Goal: Find specific page/section: Find specific page/section

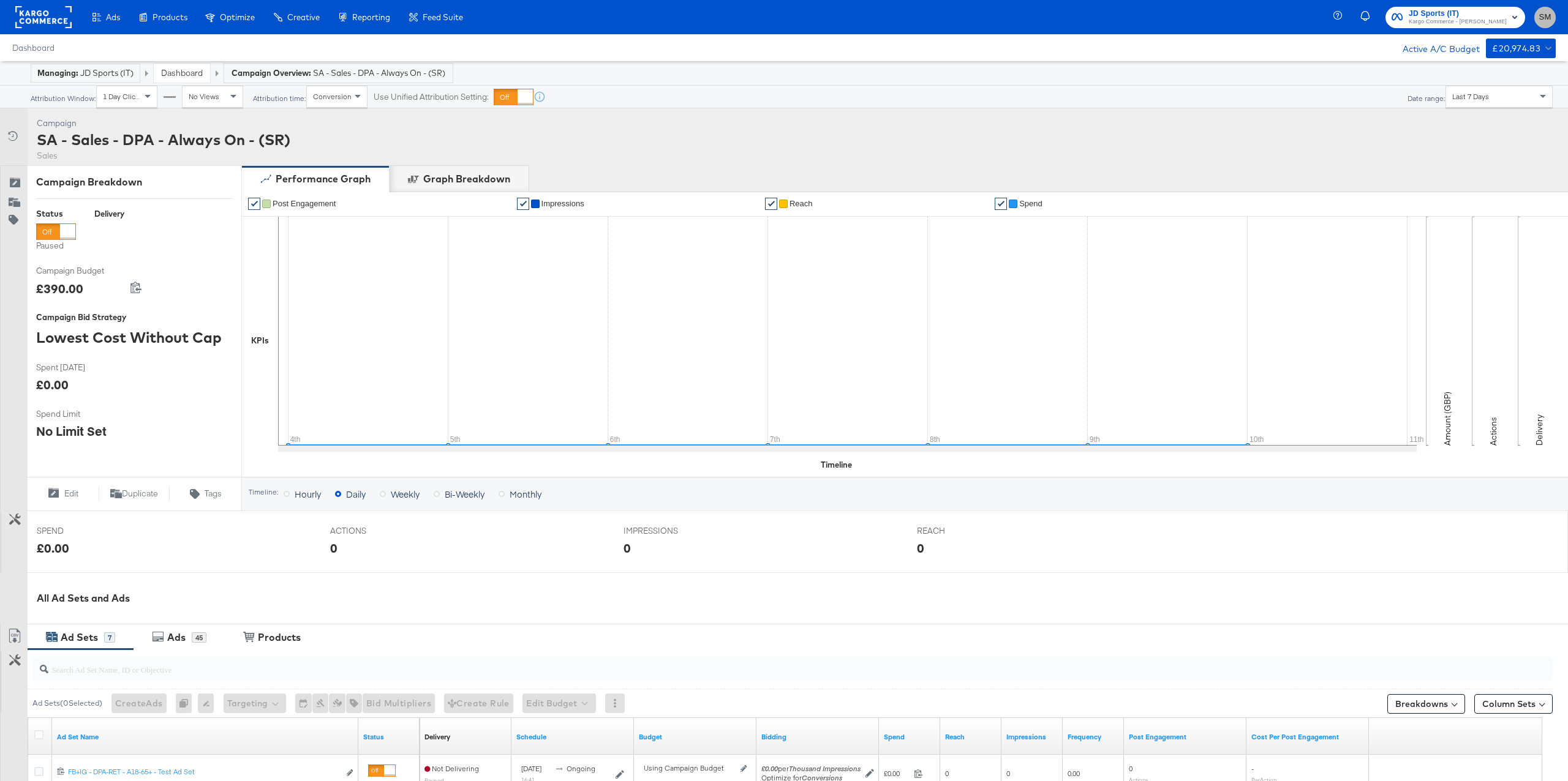
click at [1539, 24] on span "SM" at bounding box center [1545, 17] width 12 height 14
click at [1482, 120] on link "Internal Dashboard" at bounding box center [1473, 128] width 93 height 22
click at [747, 33] on div "Ads Products Optimize Creative Reporting Feed Suite JD Sports (IT) Kargo Commer…" at bounding box center [784, 17] width 1568 height 34
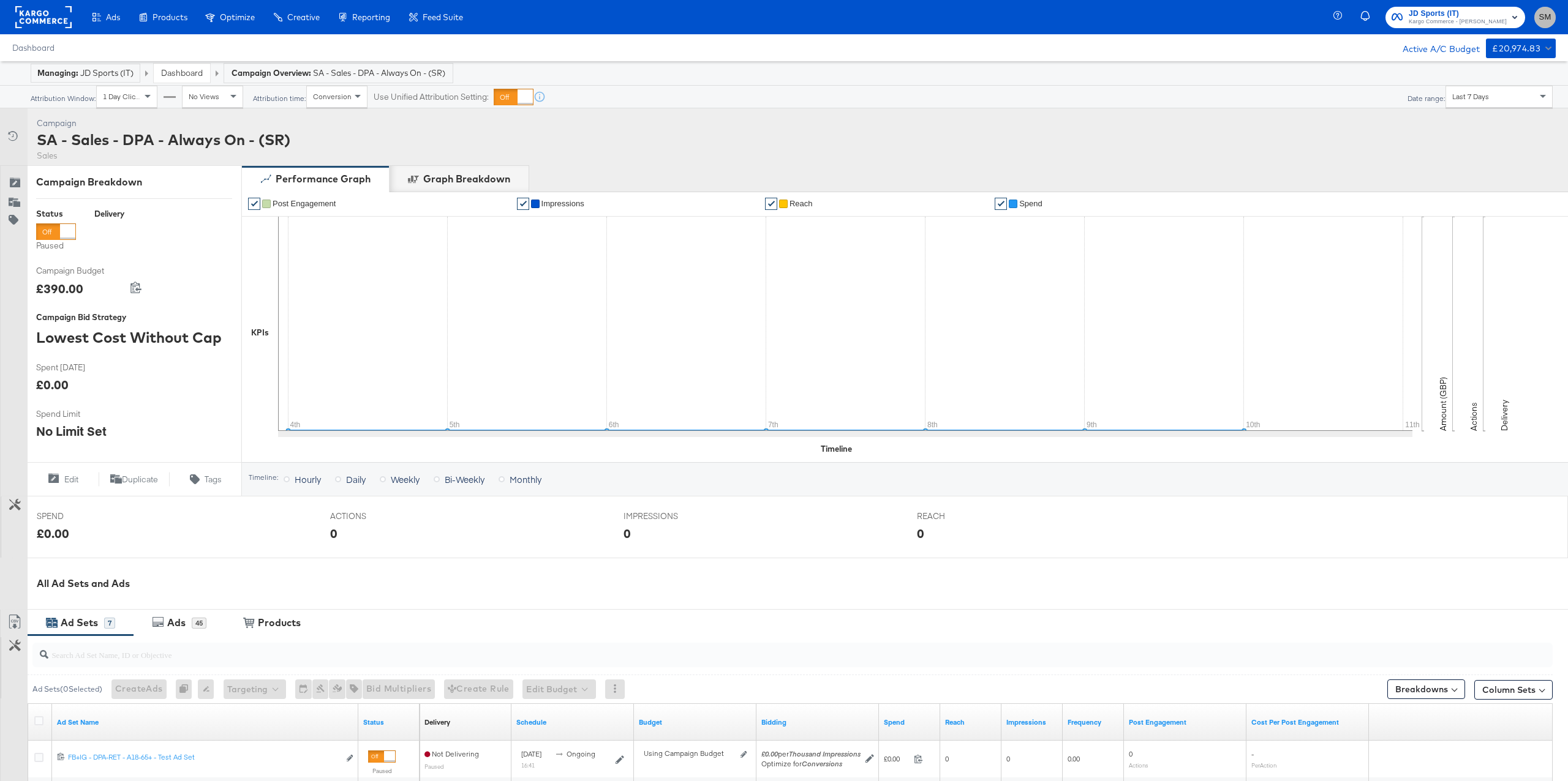
click at [1544, 15] on span "SM" at bounding box center [1545, 17] width 12 height 14
click at [1468, 123] on link "Internal Dashboard" at bounding box center [1478, 123] width 93 height 22
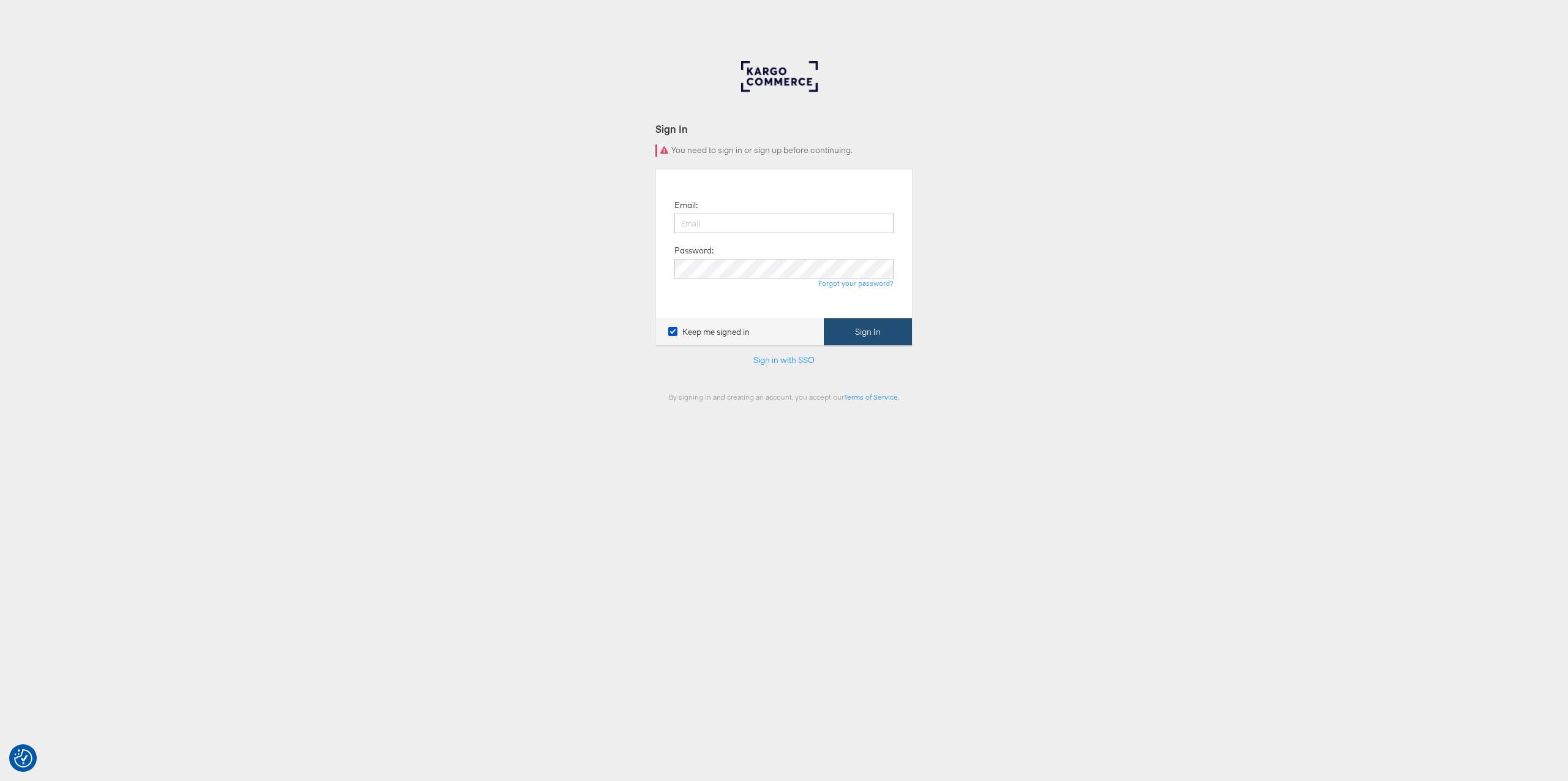
type input "[PERSON_NAME][EMAIL_ADDRESS][PERSON_NAME][DOMAIN_NAME]"
click at [866, 327] on button "Sign In" at bounding box center [868, 332] width 88 height 28
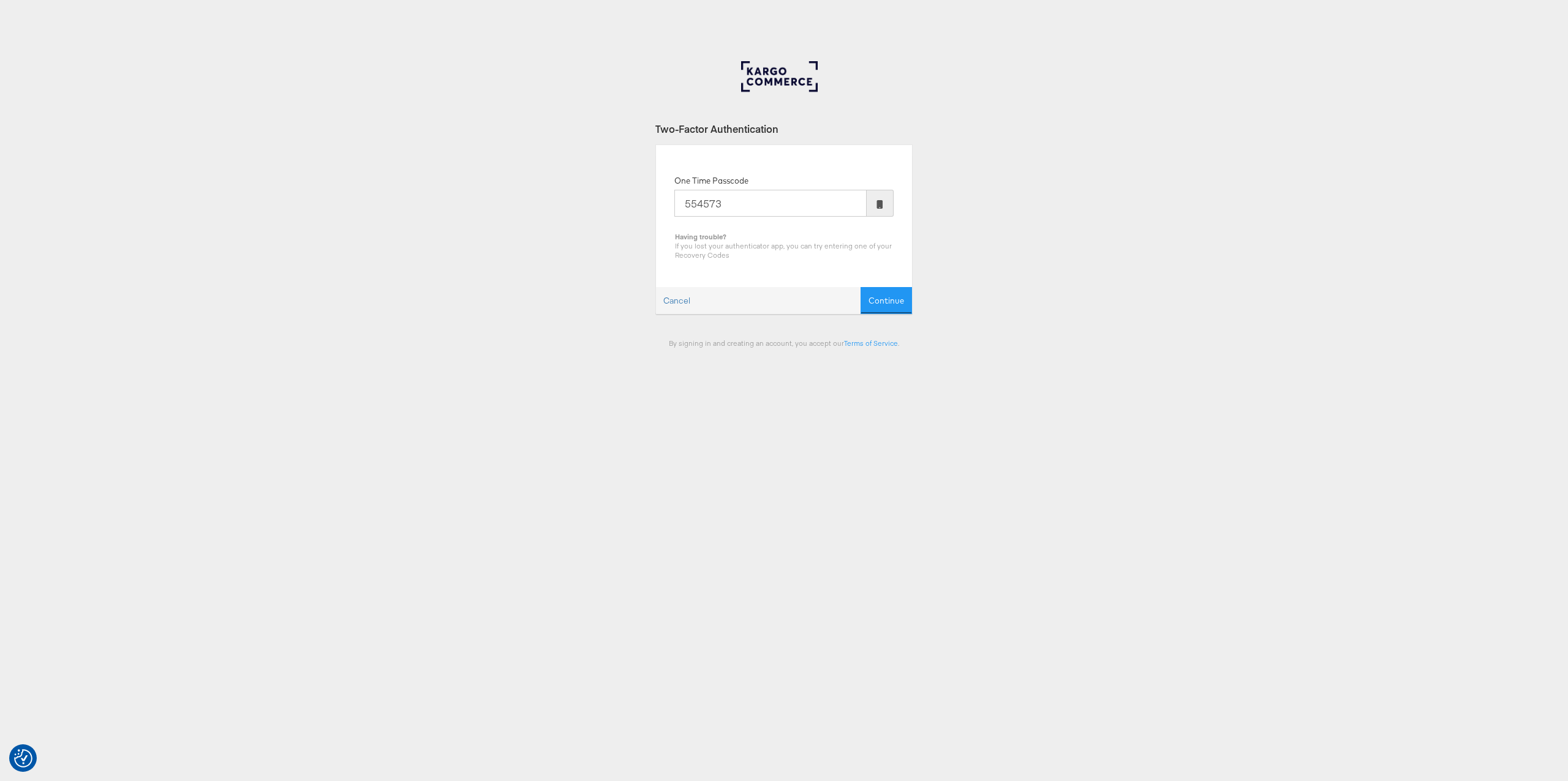
type input "554573"
click at [860, 287] on button "Continue" at bounding box center [886, 301] width 52 height 28
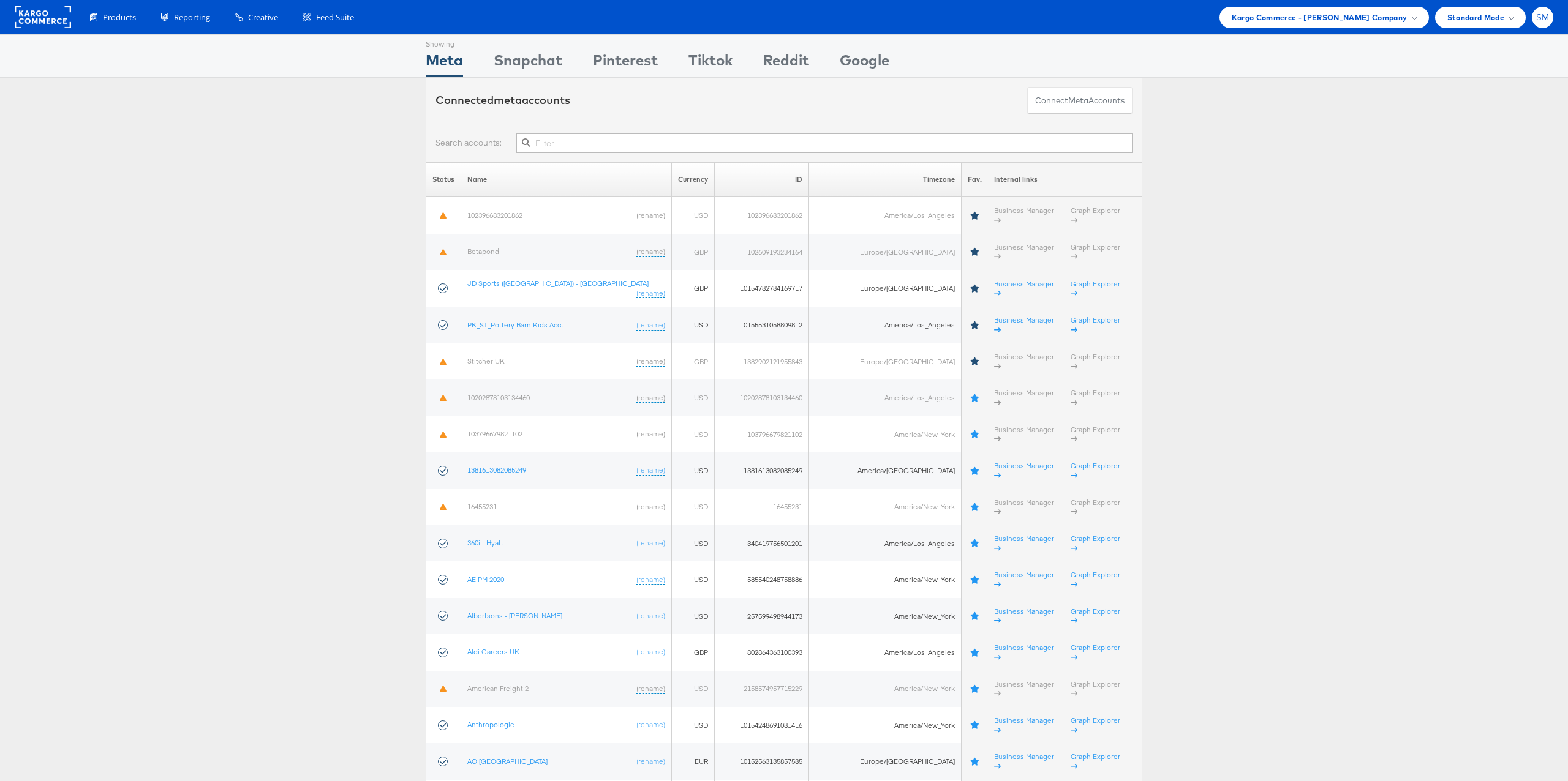
click at [1543, 20] on span "SM" at bounding box center [1543, 17] width 14 height 8
click at [1492, 118] on link "Internal Dashboard" at bounding box center [1491, 116] width 105 height 12
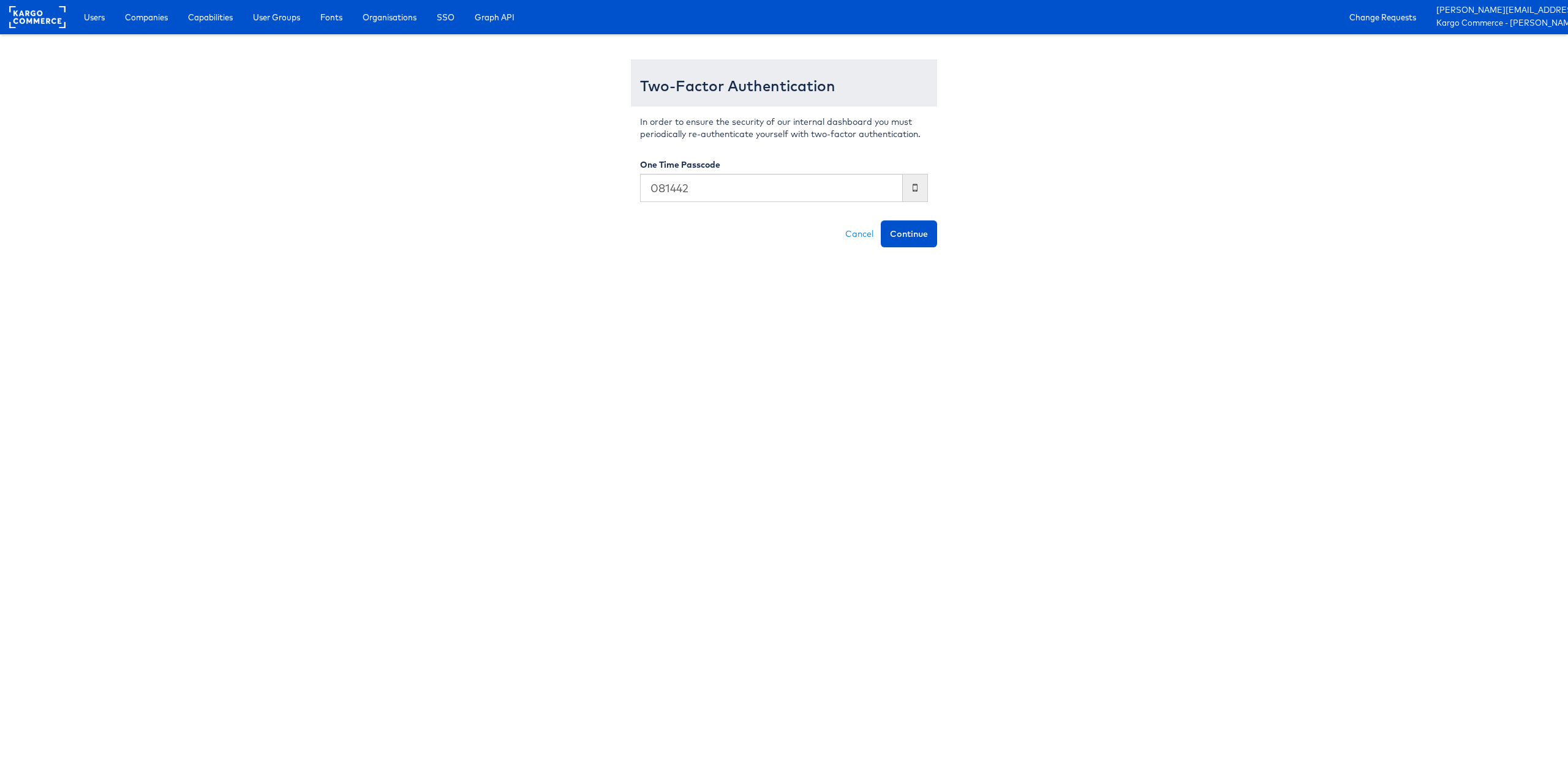
type input "081442"
click at [881, 220] on button "Continue" at bounding box center [909, 234] width 56 height 27
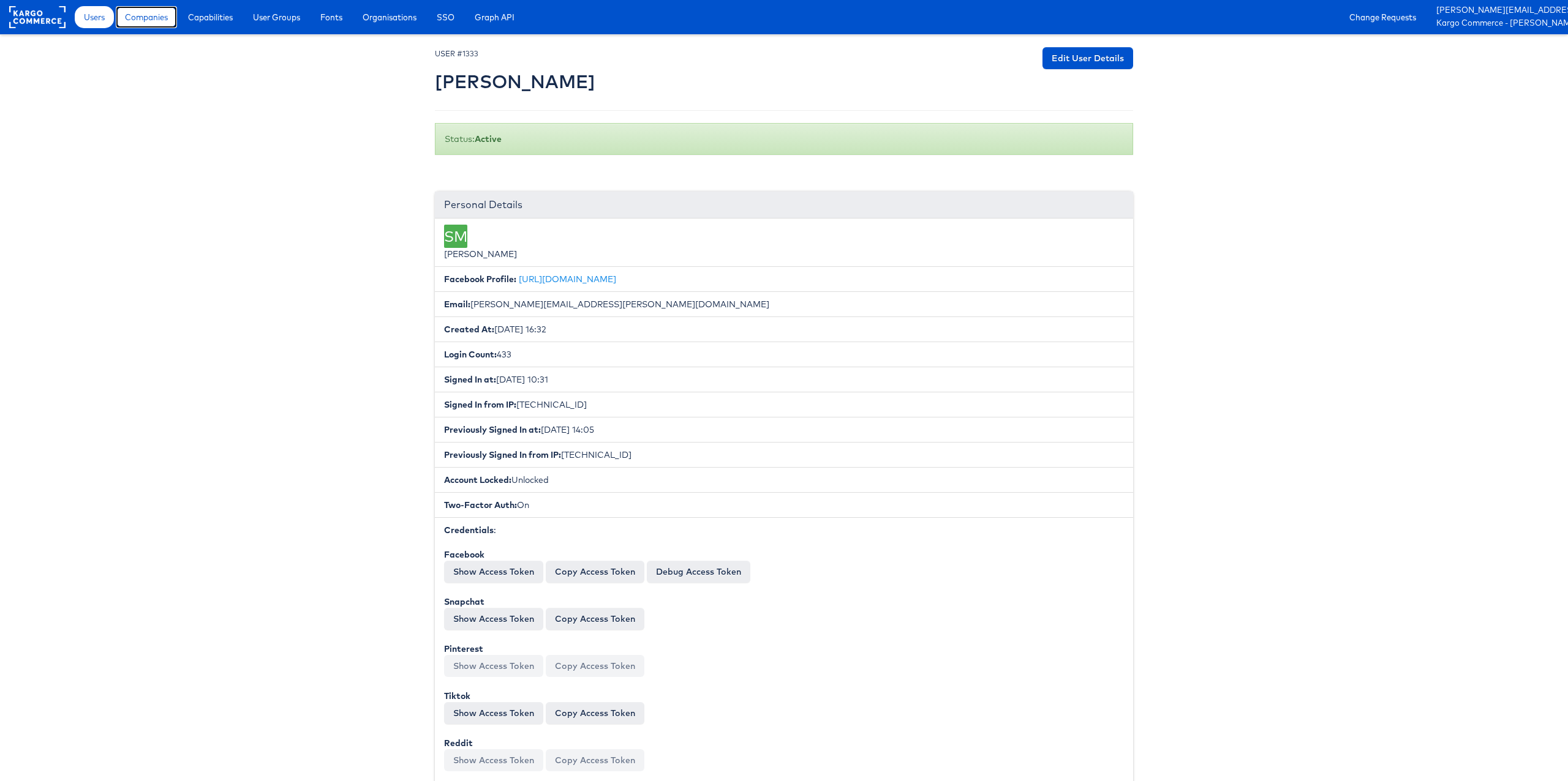
click at [147, 17] on span "Companies" at bounding box center [146, 17] width 43 height 12
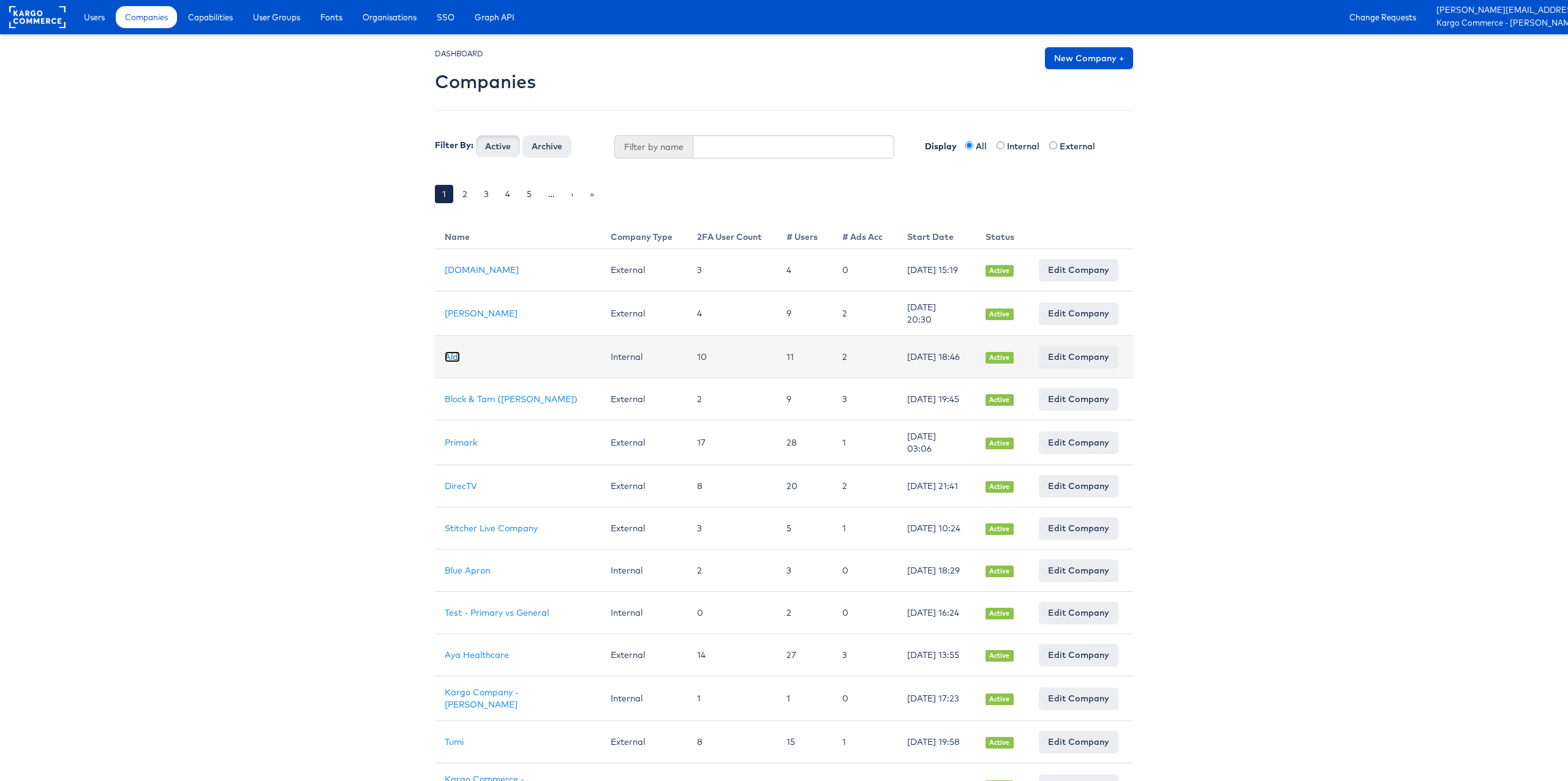
click at [455, 360] on link "Aldi" at bounding box center [452, 356] width 16 height 11
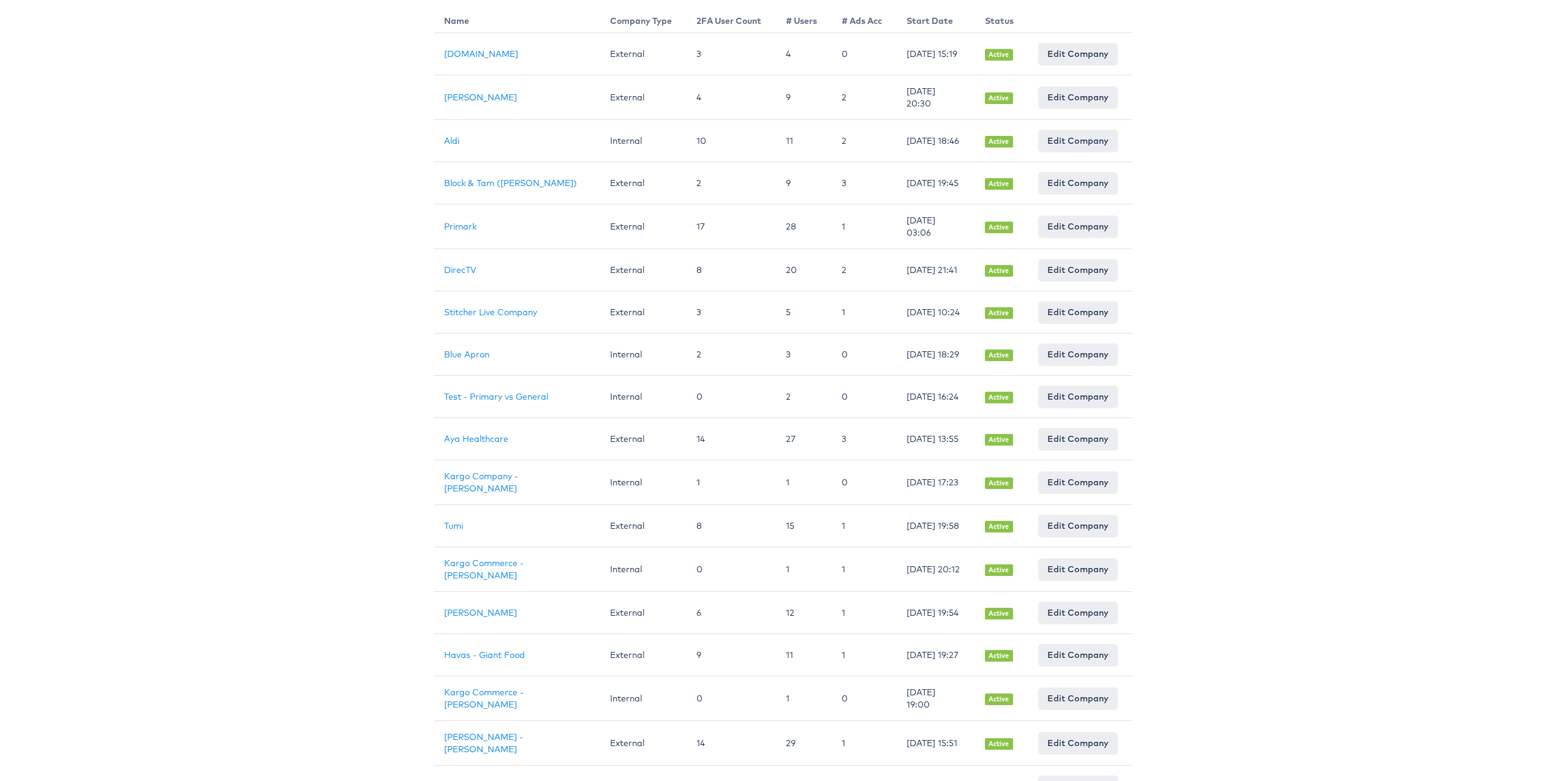
scroll to position [0, 1]
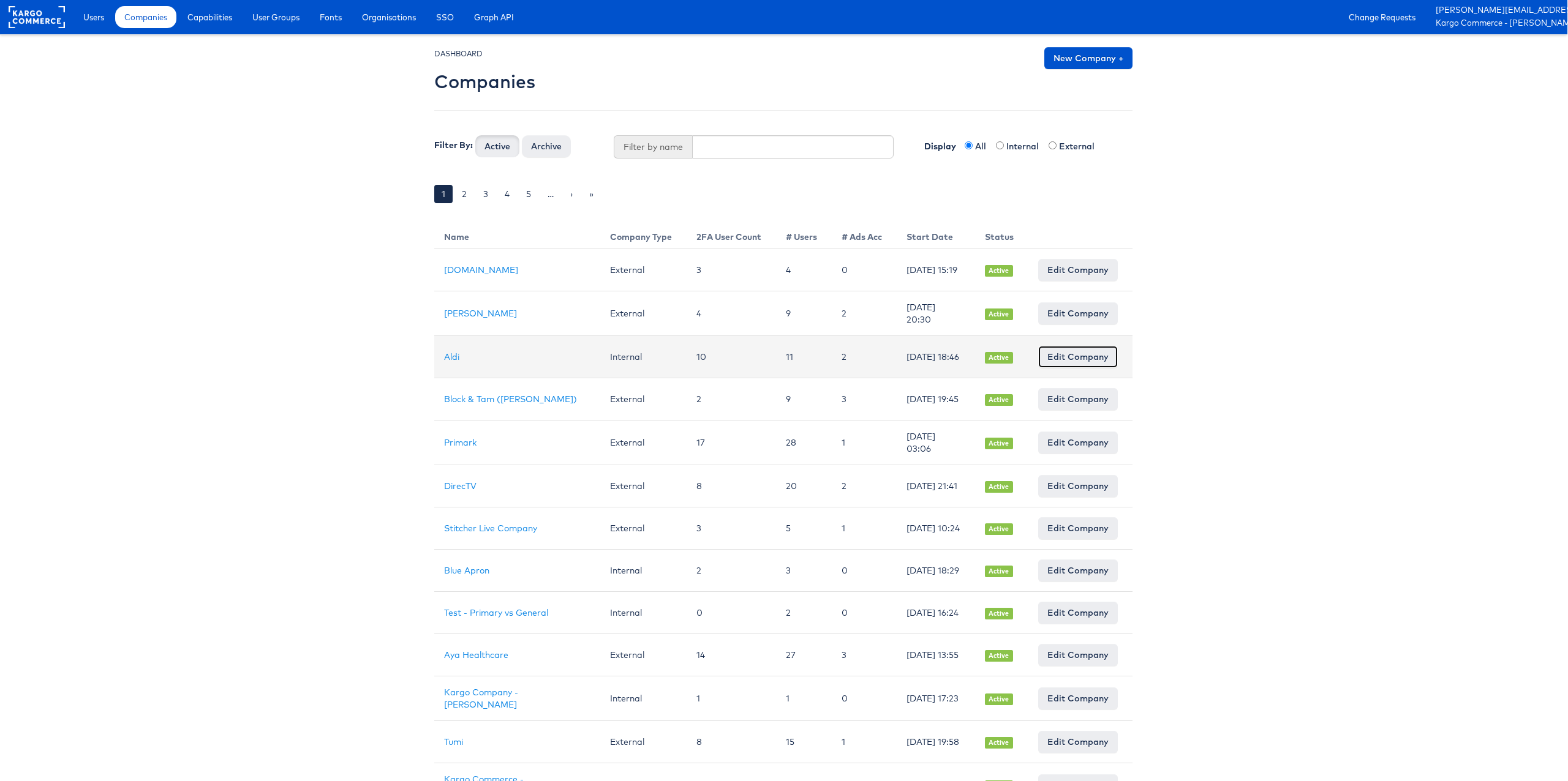
click at [1073, 366] on link "Edit Company" at bounding box center [1078, 357] width 80 height 22
click at [446, 359] on link "Aldi" at bounding box center [452, 356] width 16 height 11
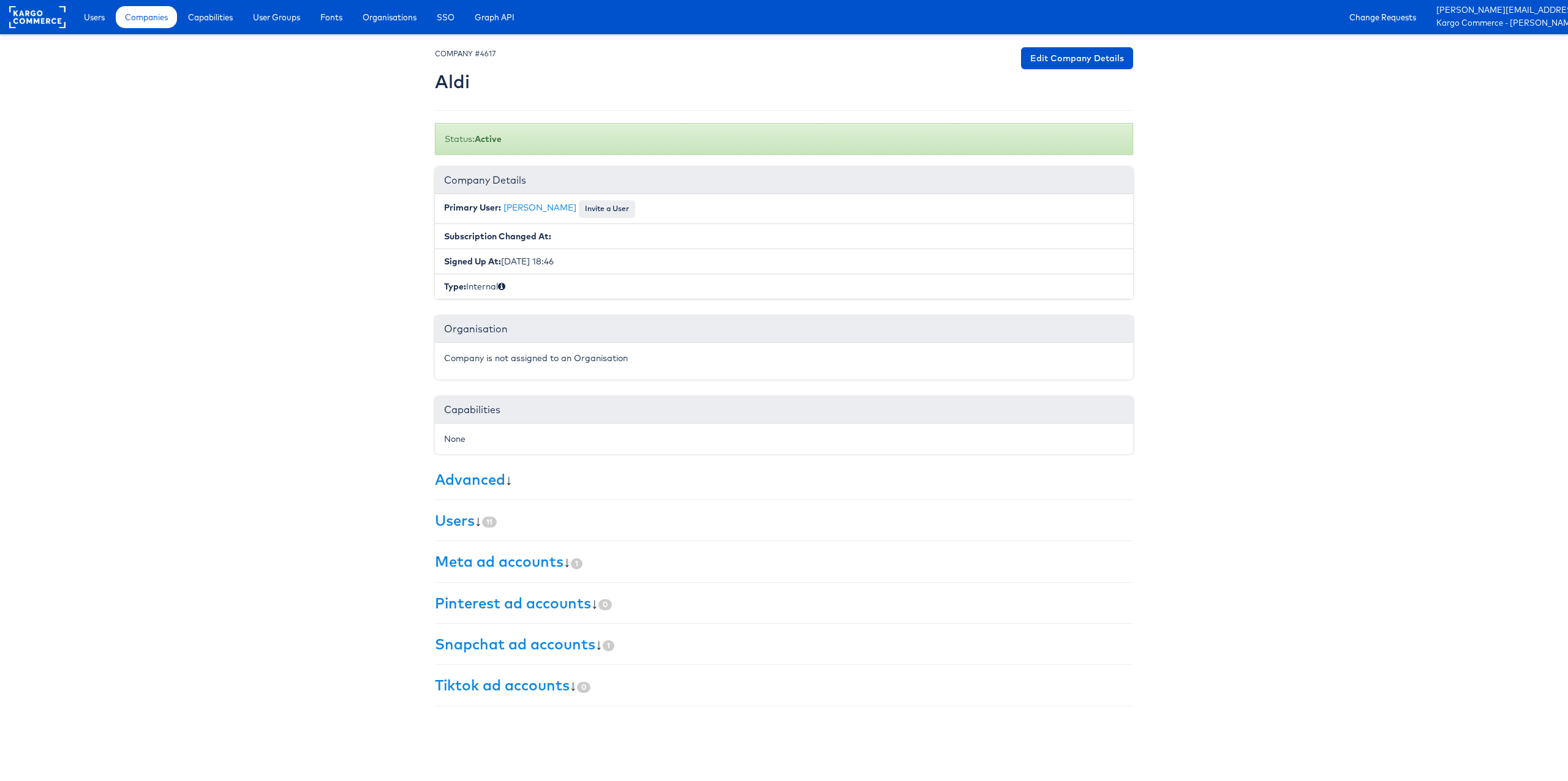
click at [505, 285] on icon at bounding box center [501, 286] width 7 height 8
click at [461, 559] on link "Meta ad accounts" at bounding box center [499, 561] width 129 height 18
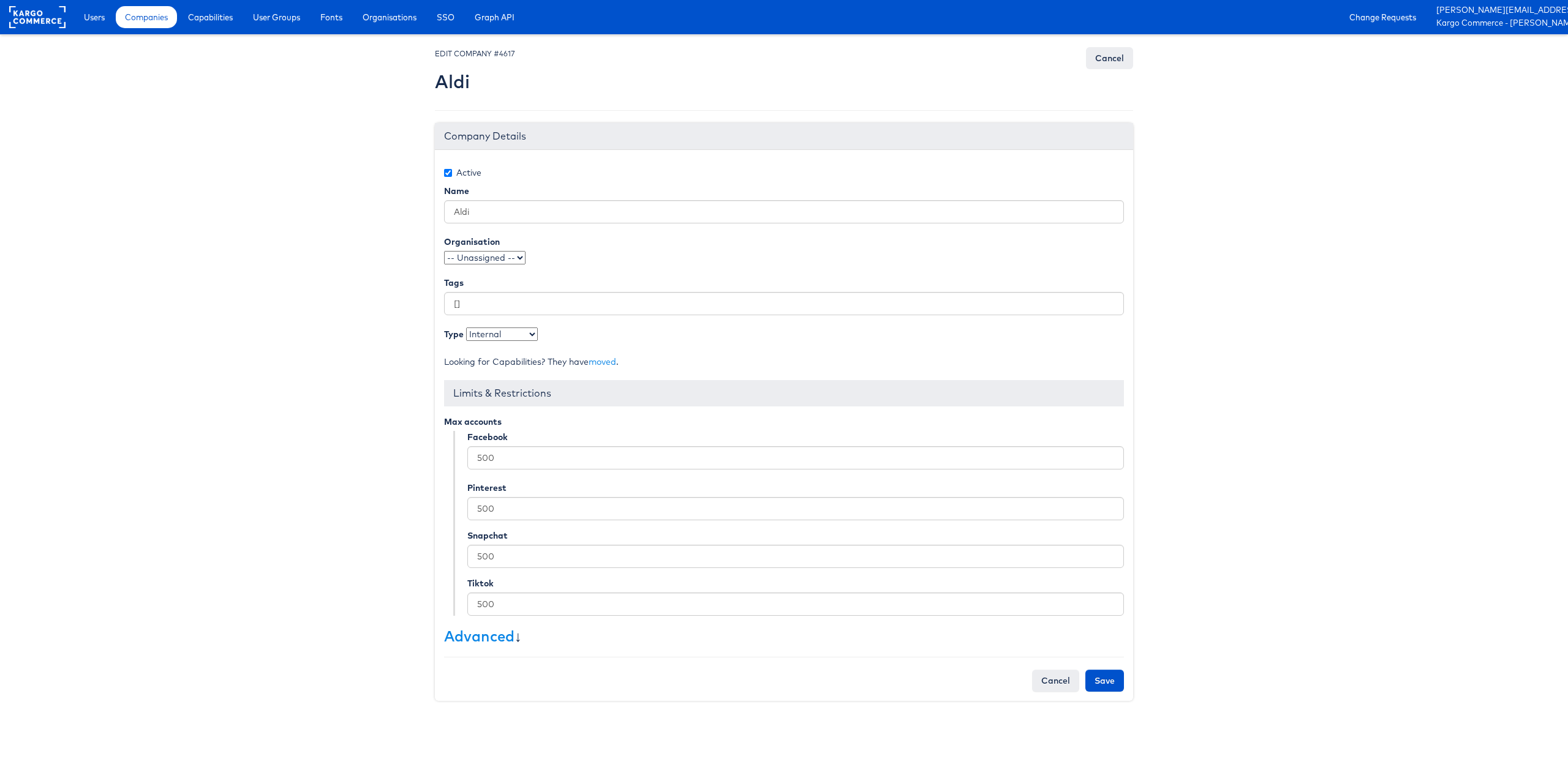
click at [510, 335] on select "- Select type - Internal External" at bounding box center [502, 334] width 72 height 14
